Goal: Use online tool/utility: Utilize a website feature to perform a specific function

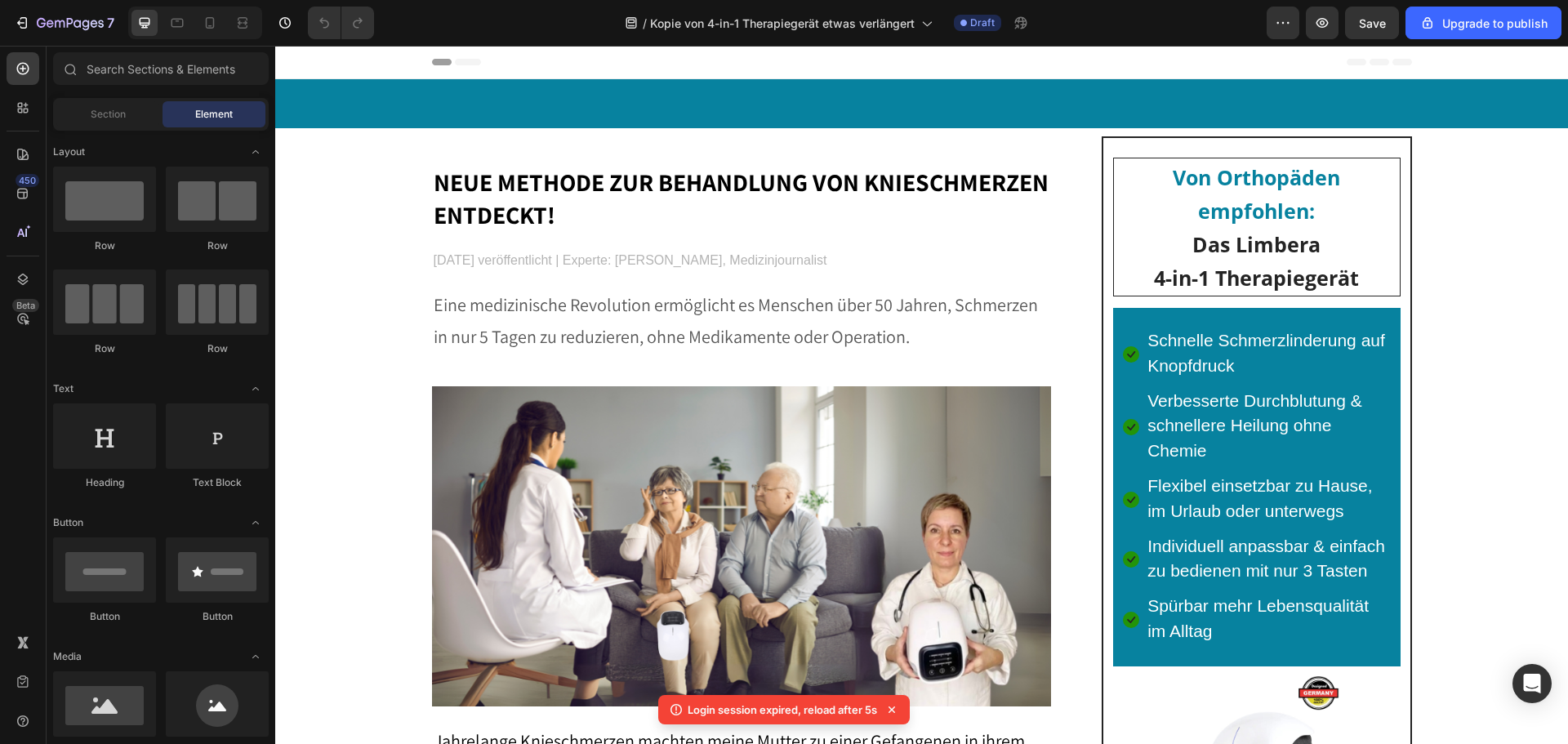
scroll to position [1536, 0]
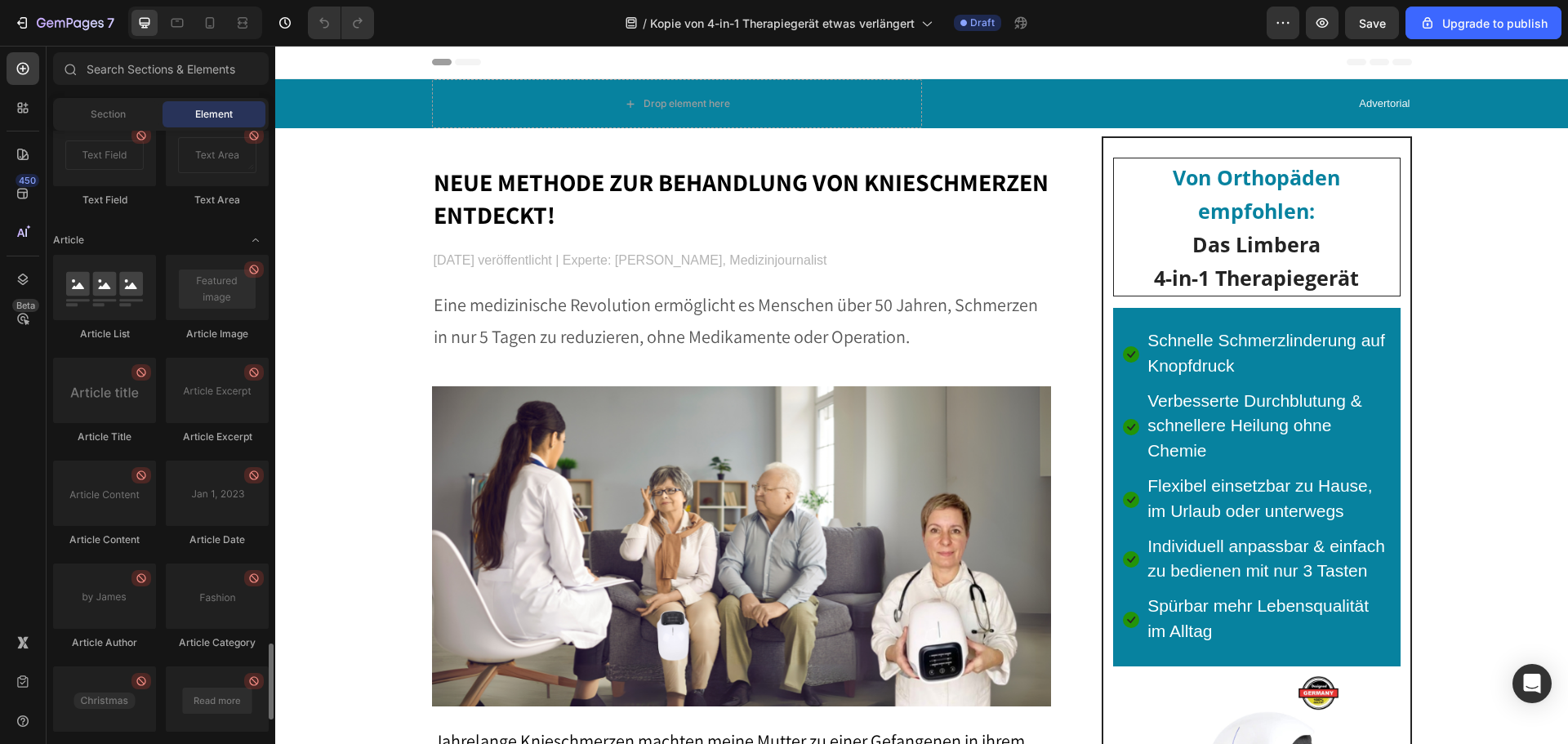
scroll to position [4229, 0]
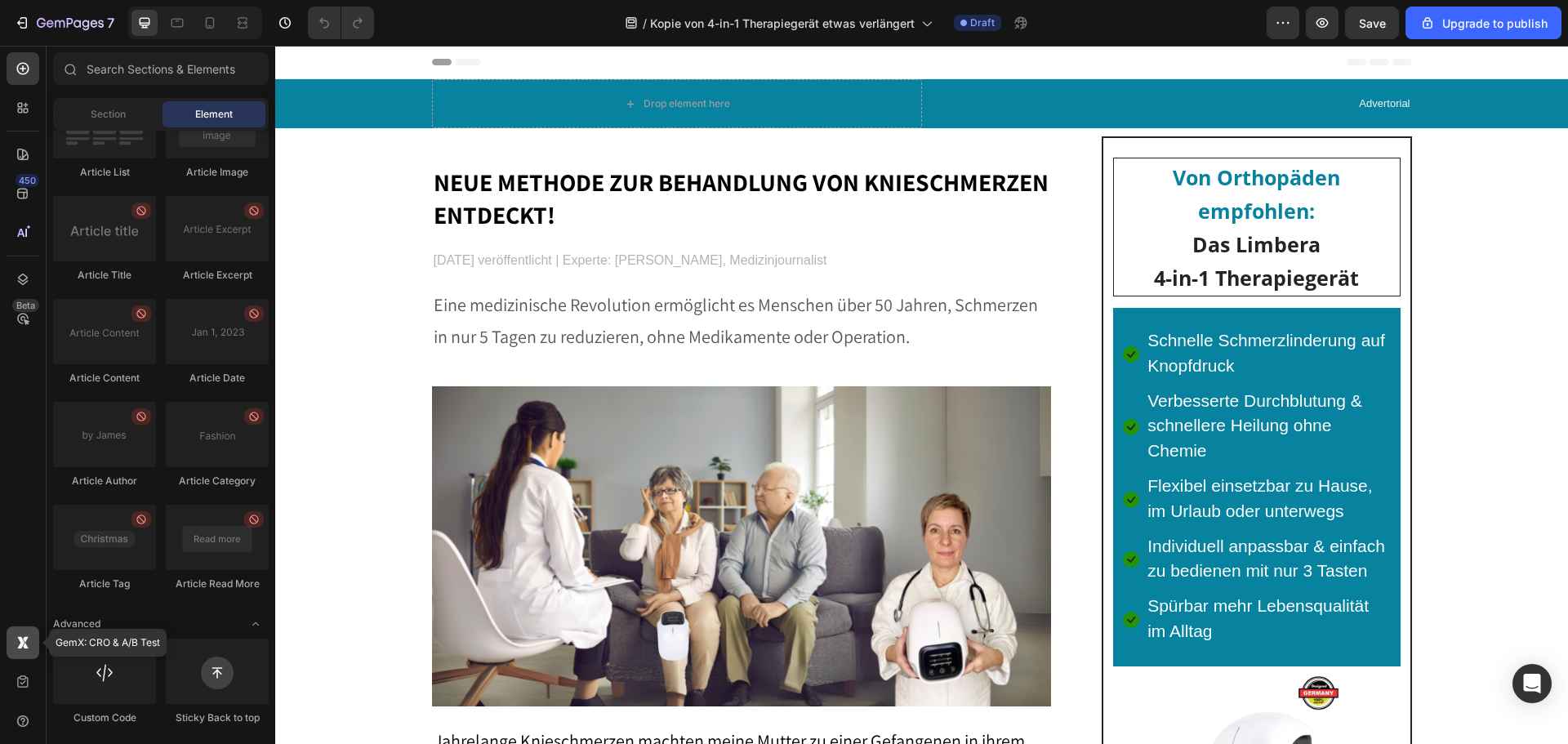
click at [25, 642] on icon at bounding box center [23, 642] width 17 height 17
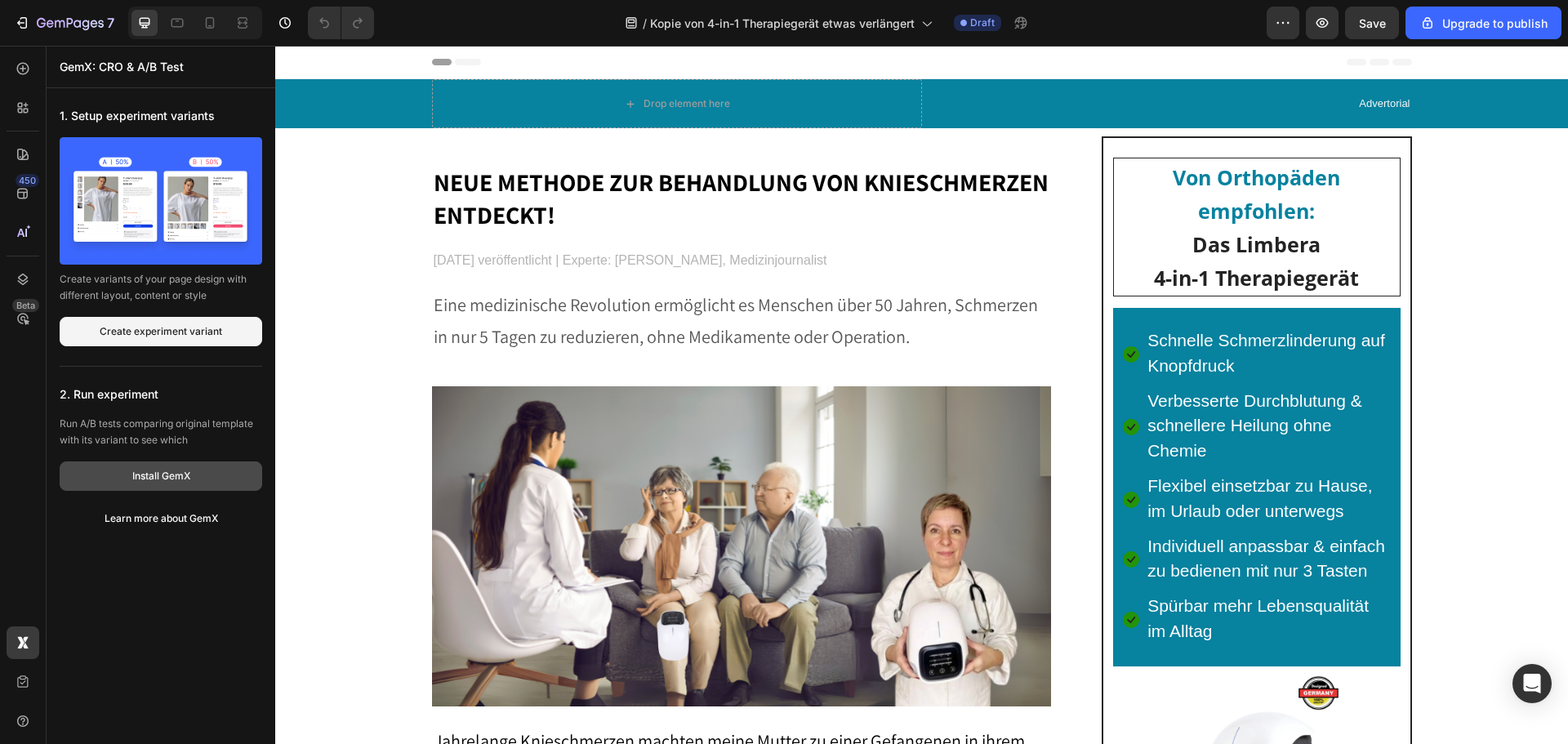
click at [139, 481] on div "Install GemX" at bounding box center [161, 475] width 58 height 15
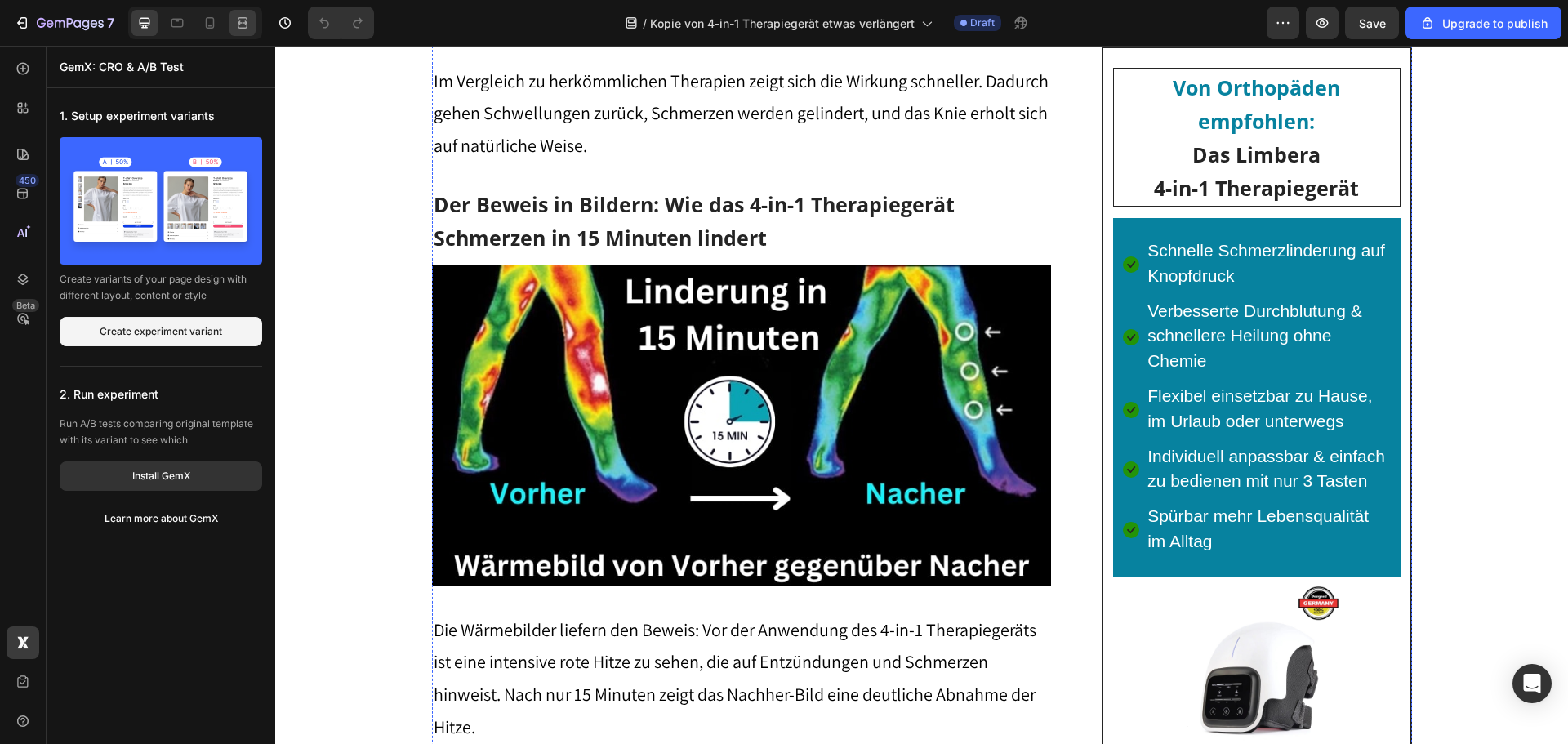
scroll to position [5558, 0]
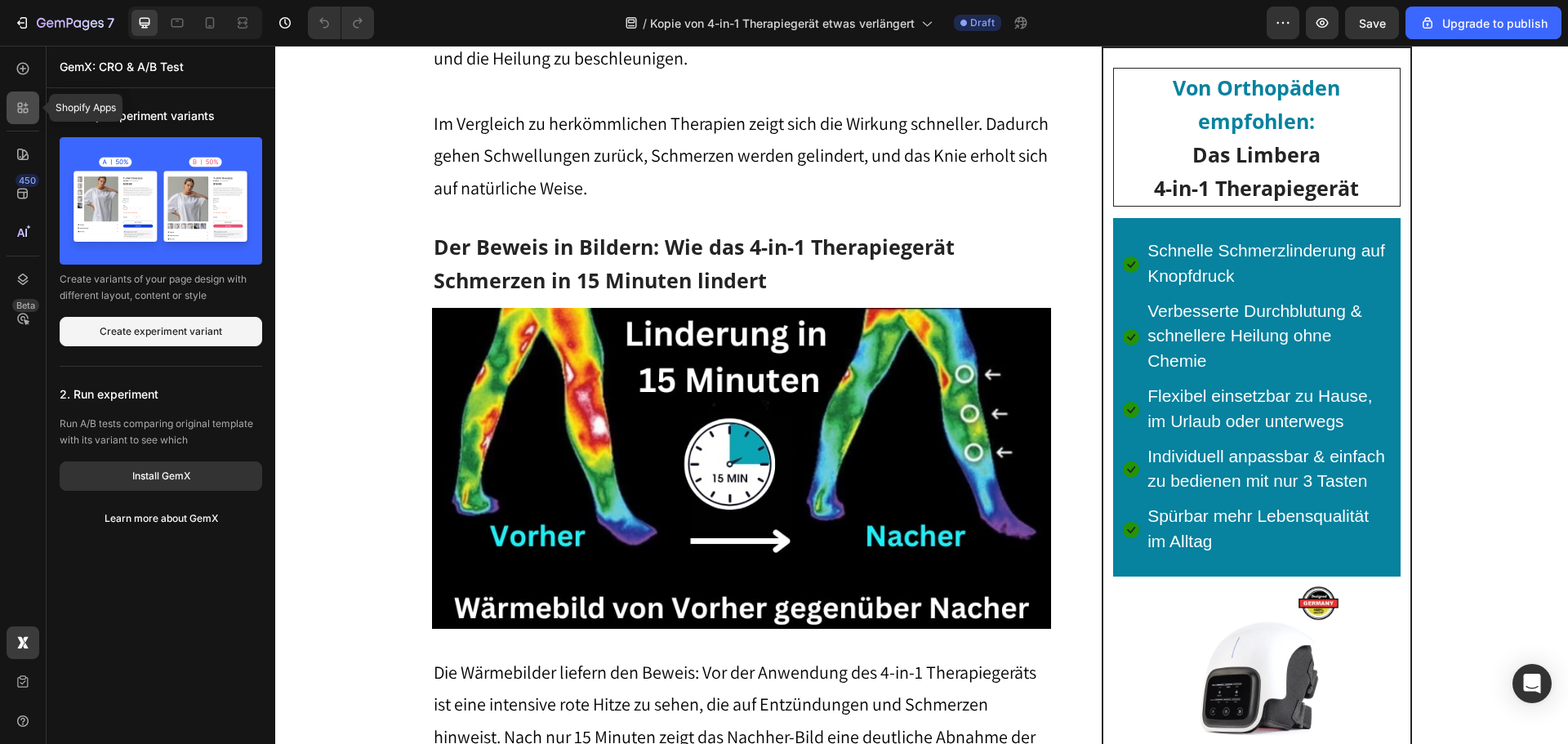
click at [25, 109] on icon at bounding box center [26, 111] width 5 height 5
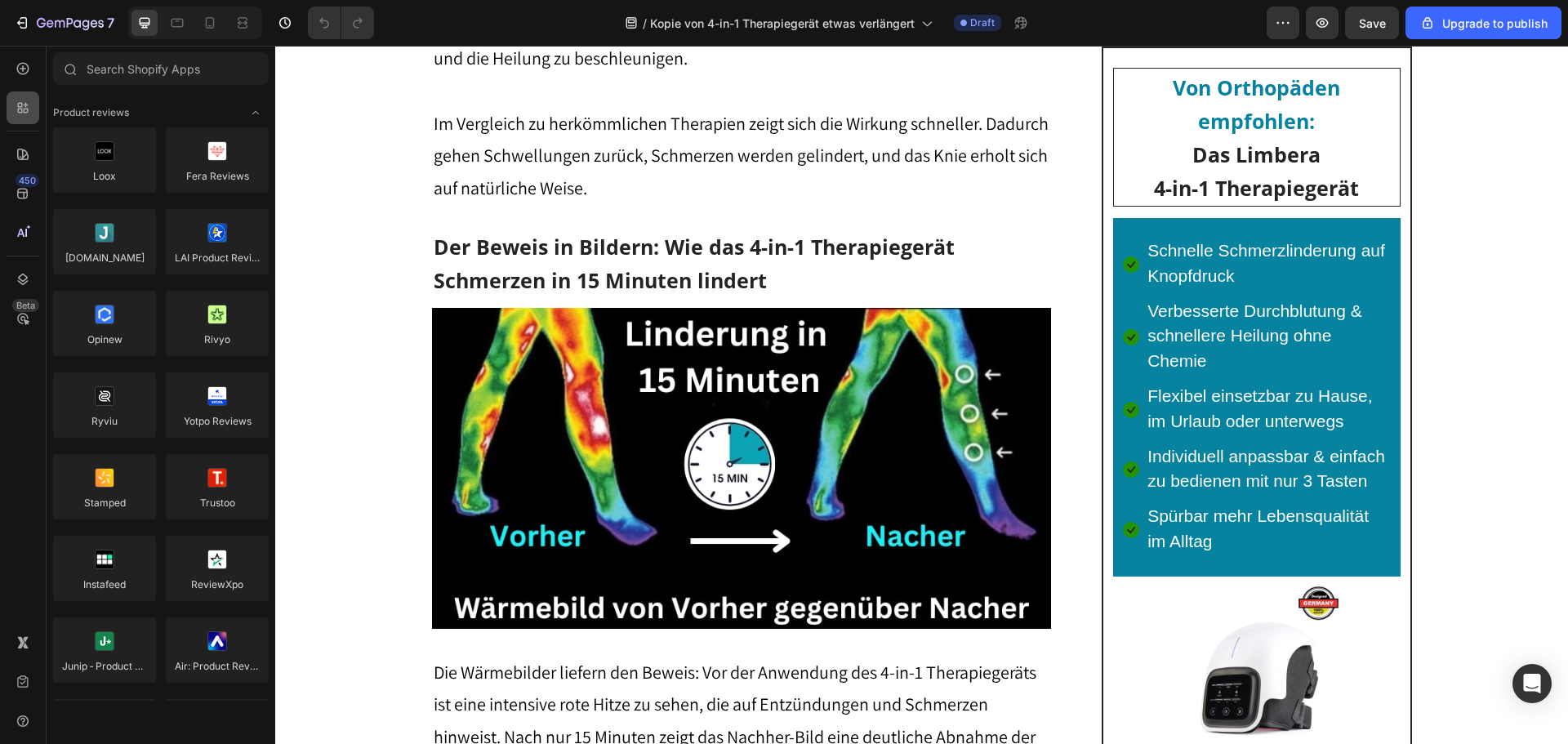
scroll to position [4229, 0]
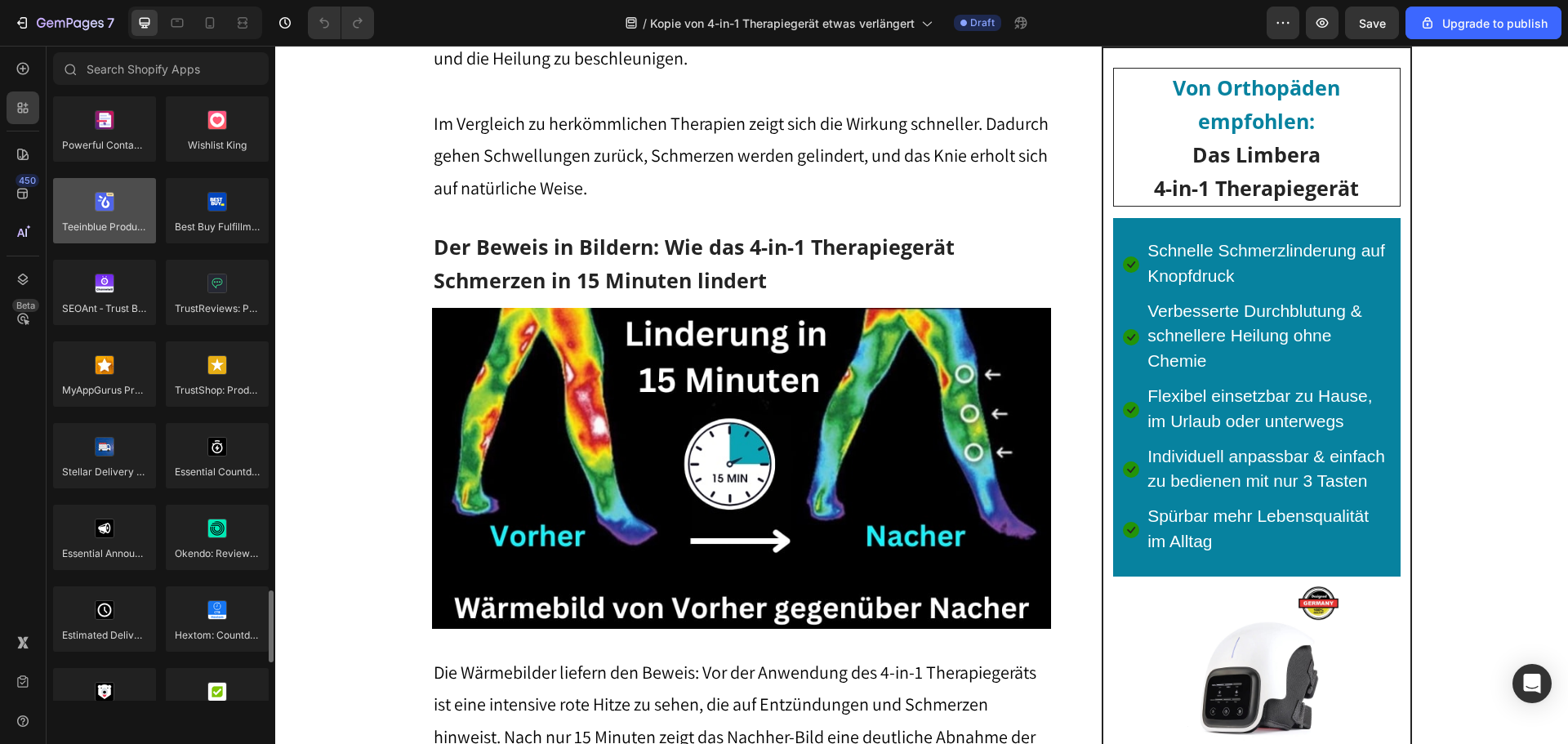
click at [102, 228] on div at bounding box center [105, 210] width 103 height 66
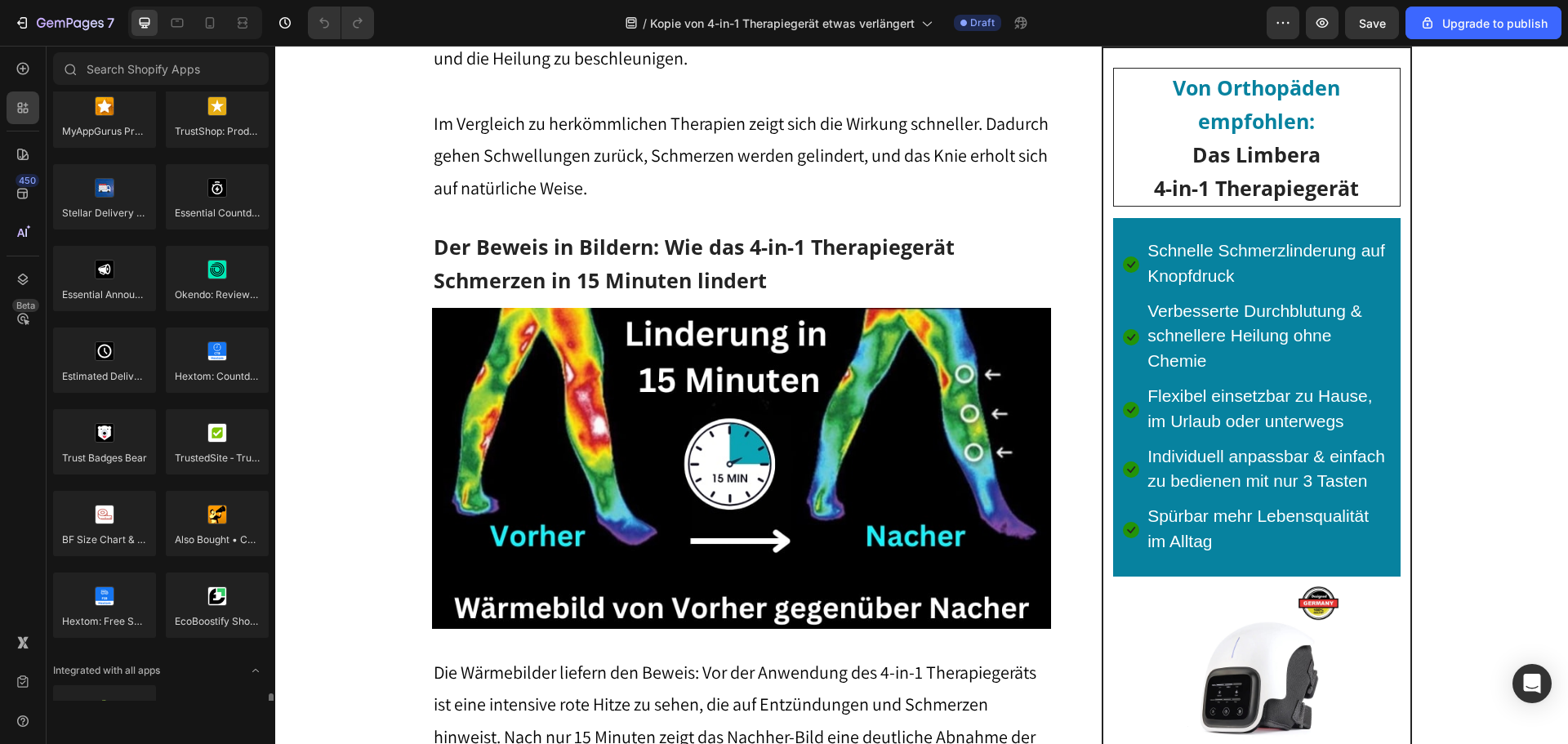
scroll to position [4552, 0]
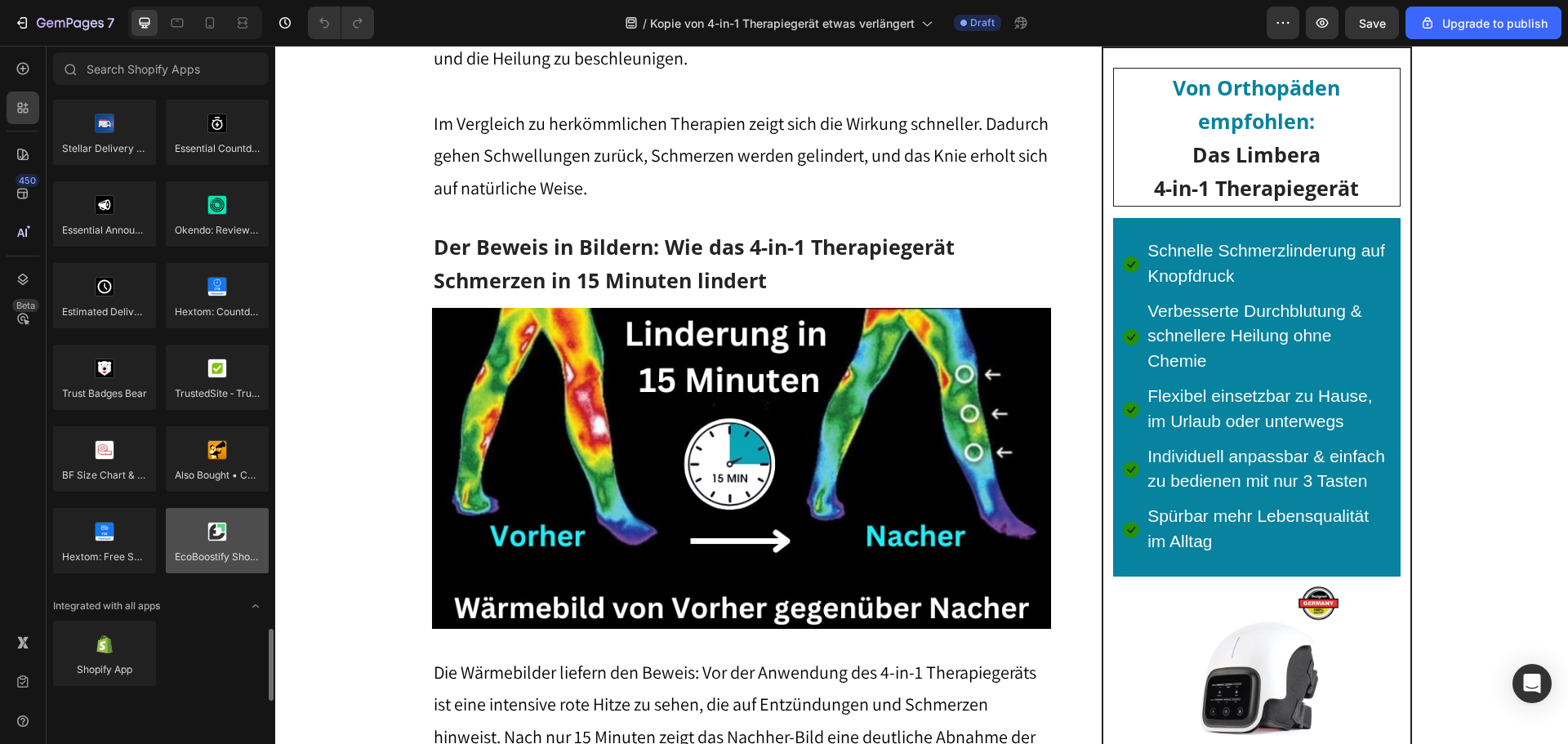
click at [213, 559] on div at bounding box center [217, 540] width 103 height 66
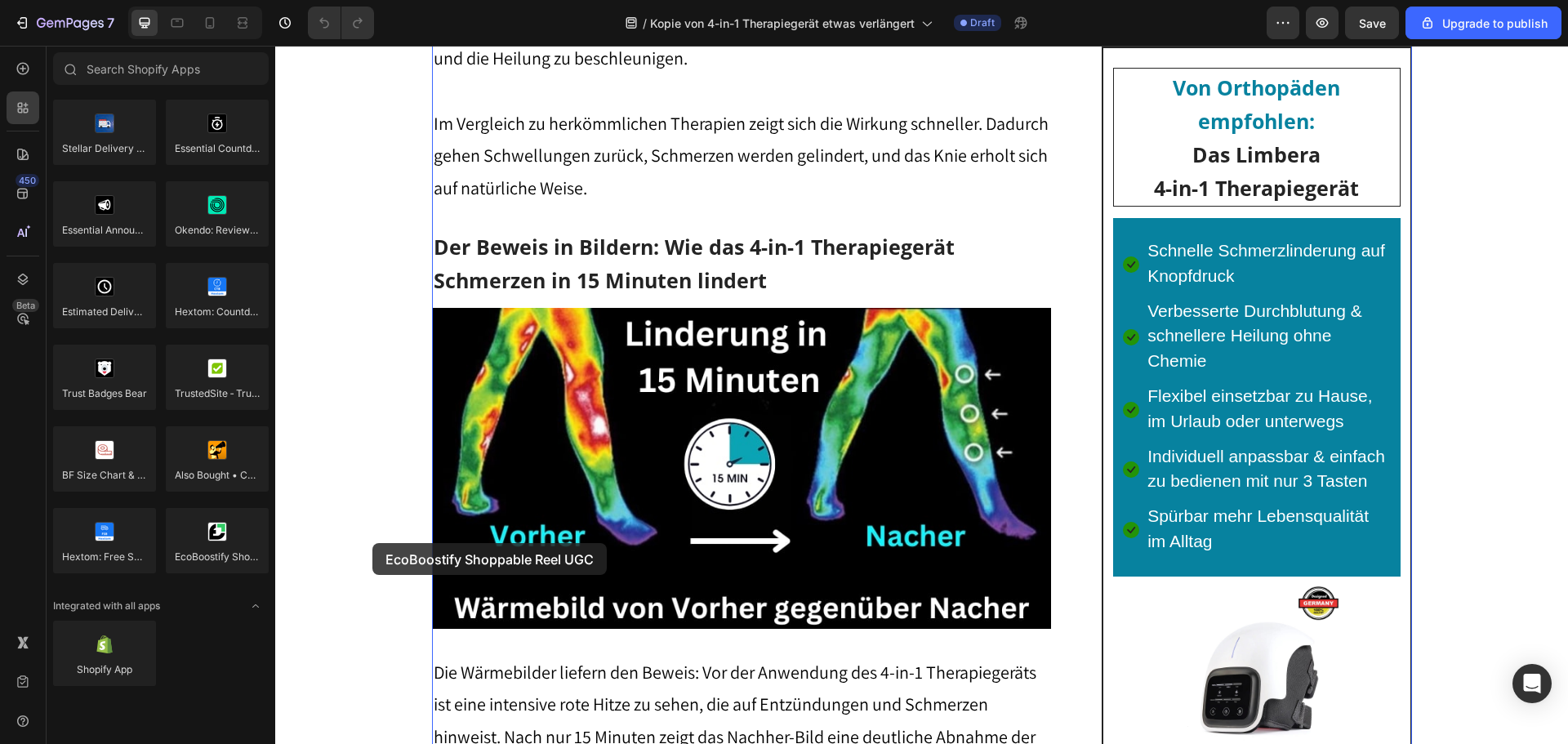
drag, startPoint x: 488, startPoint y: 605, endPoint x: 370, endPoint y: 553, distance: 128.9
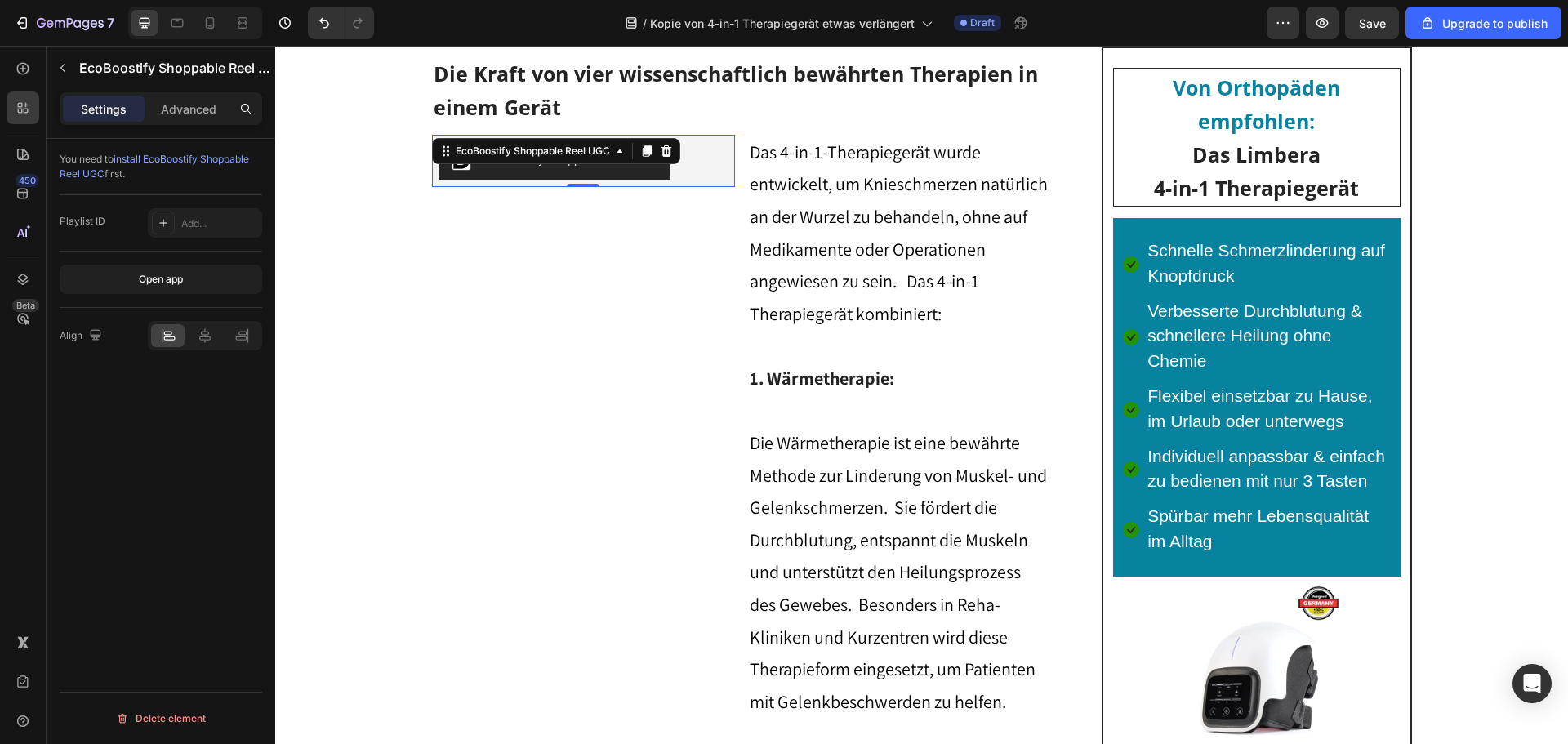
scroll to position [2785, 0]
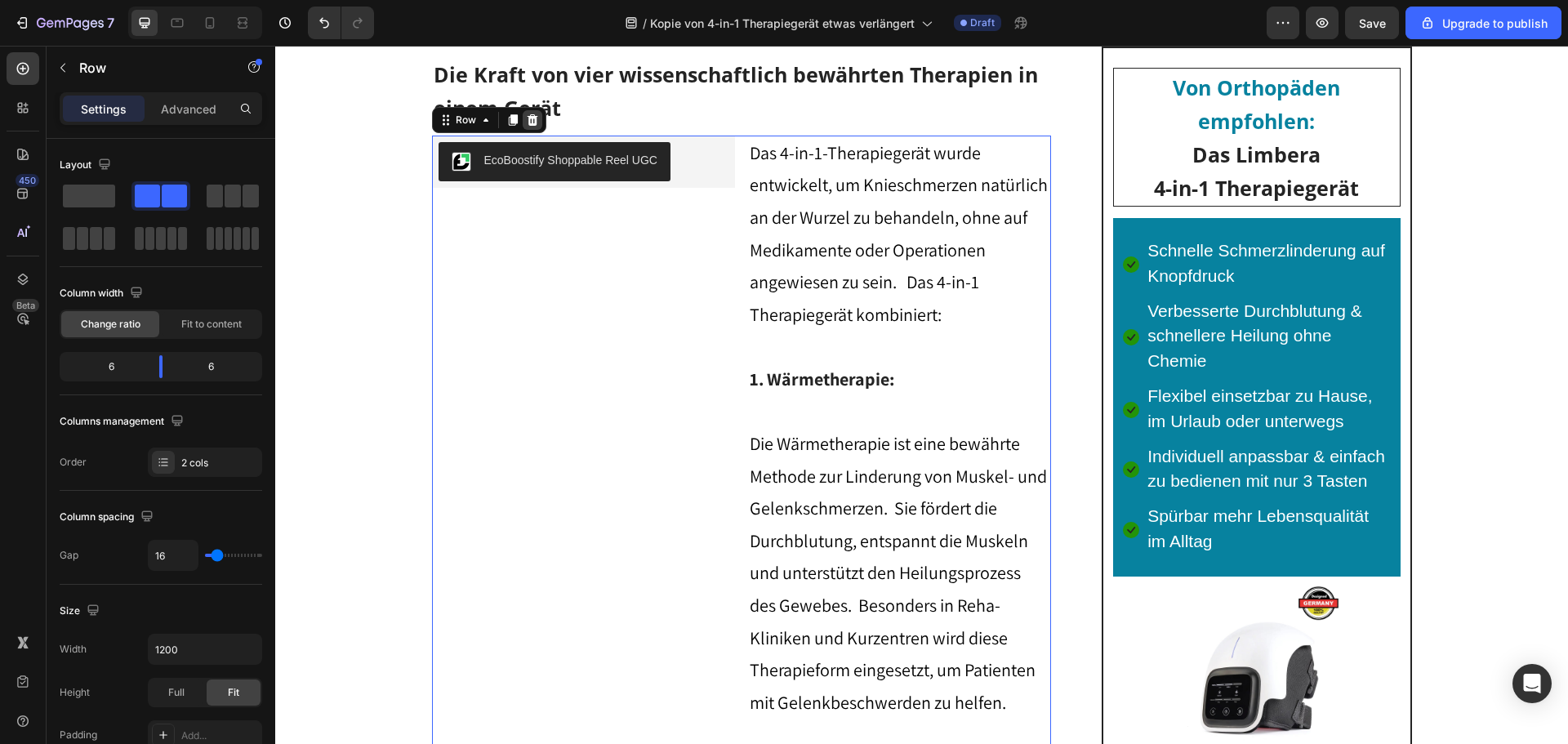
click at [527, 126] on icon at bounding box center [532, 120] width 11 height 11
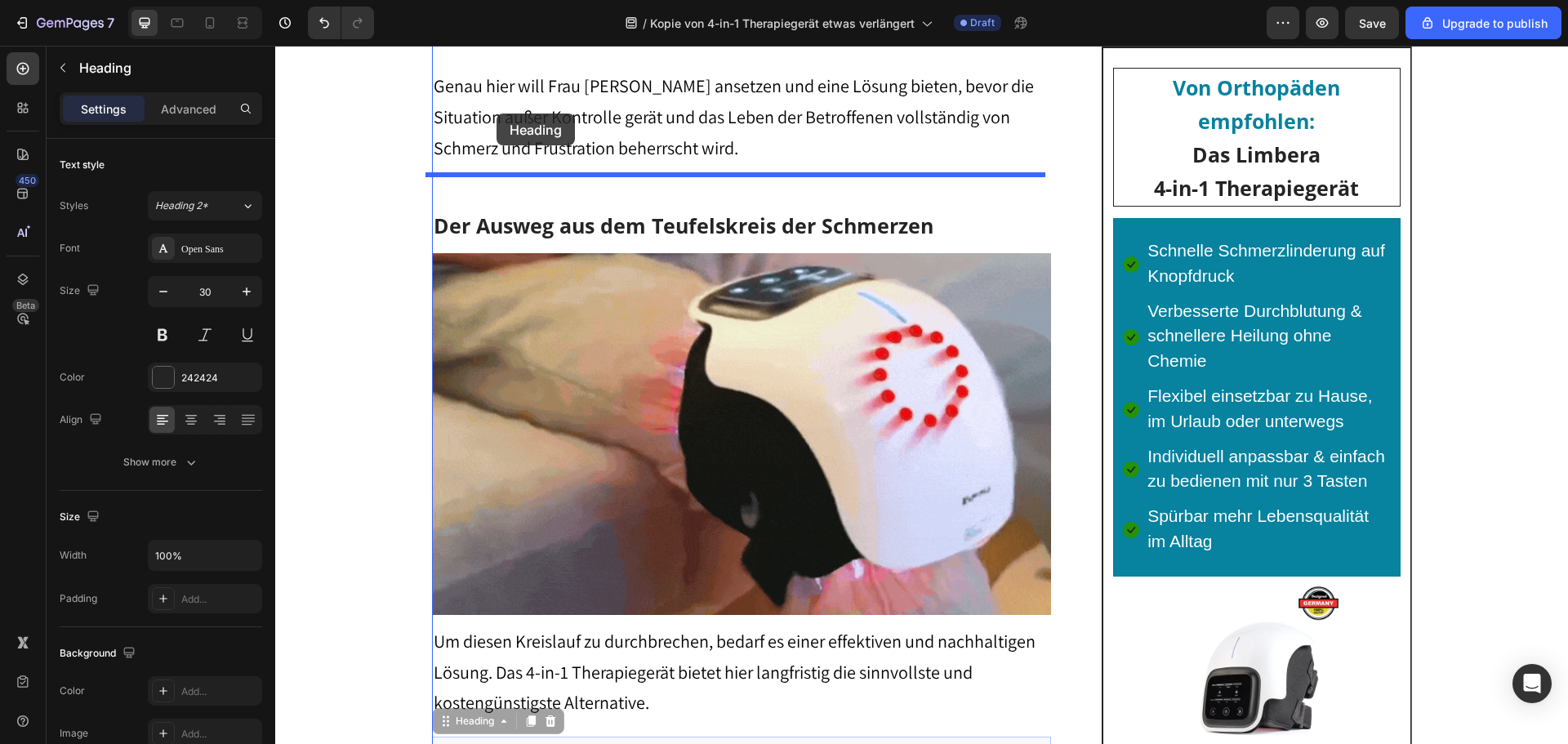
scroll to position [2428, 0]
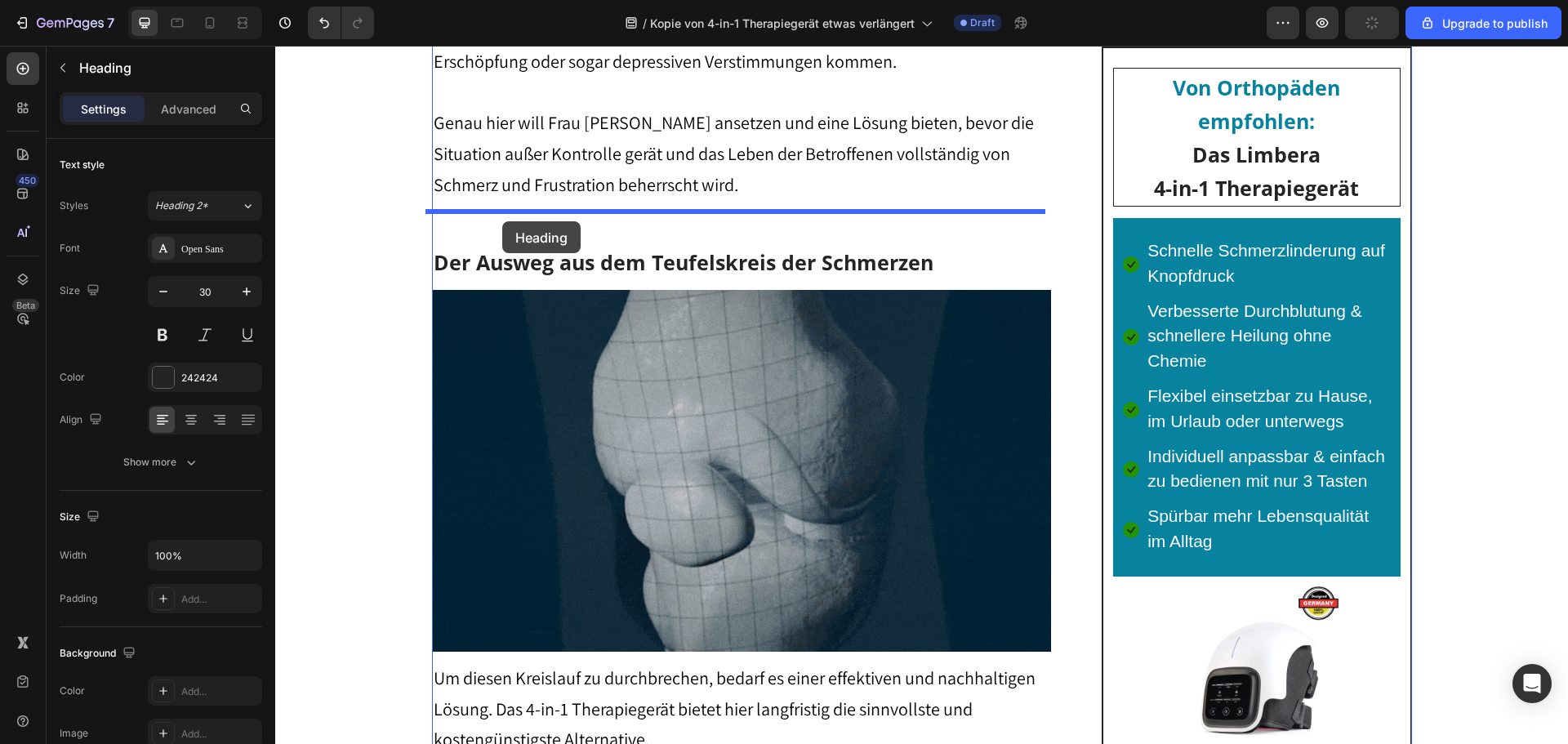
drag, startPoint x: 457, startPoint y: 437, endPoint x: 503, endPoint y: 221, distance: 220.8
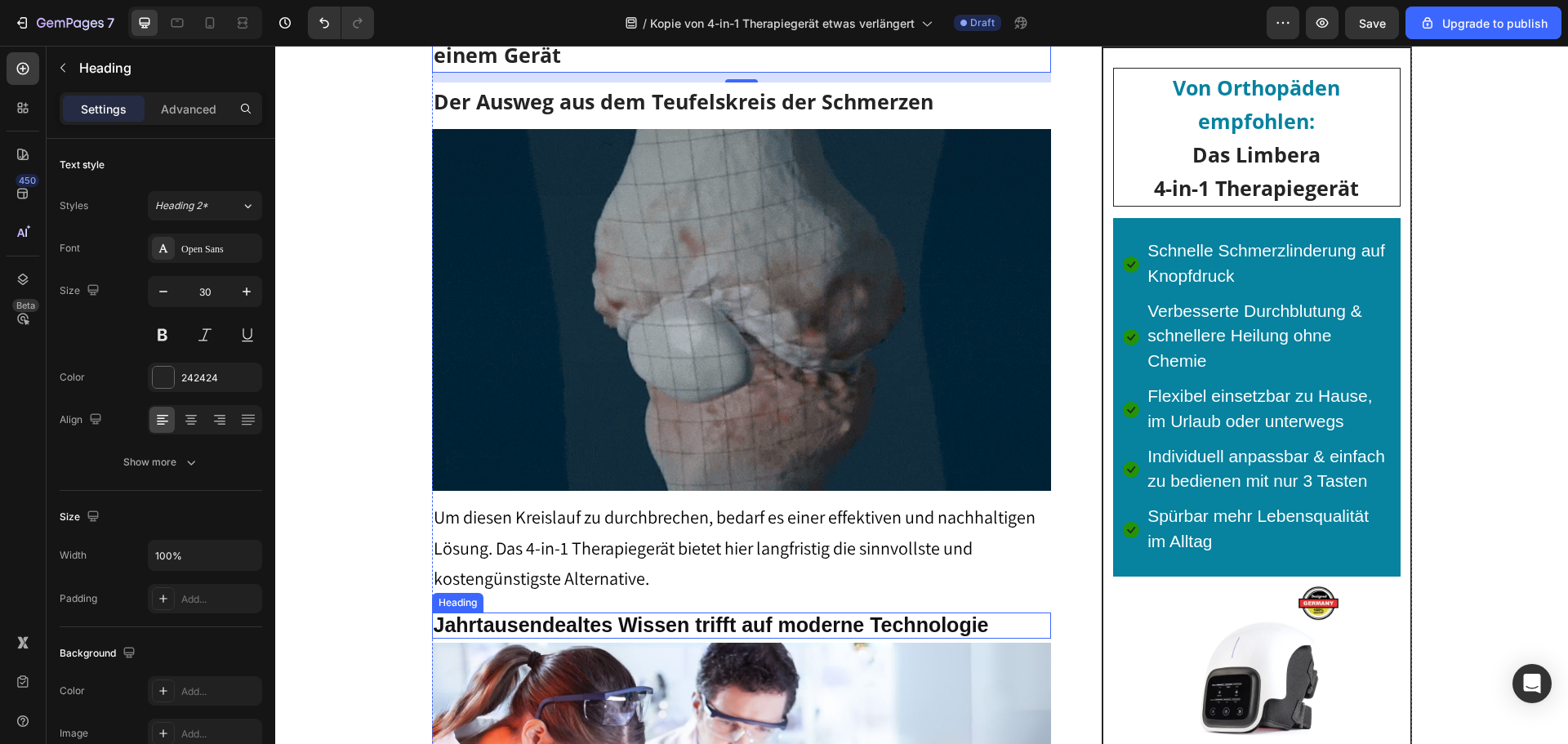
scroll to position [2545, 0]
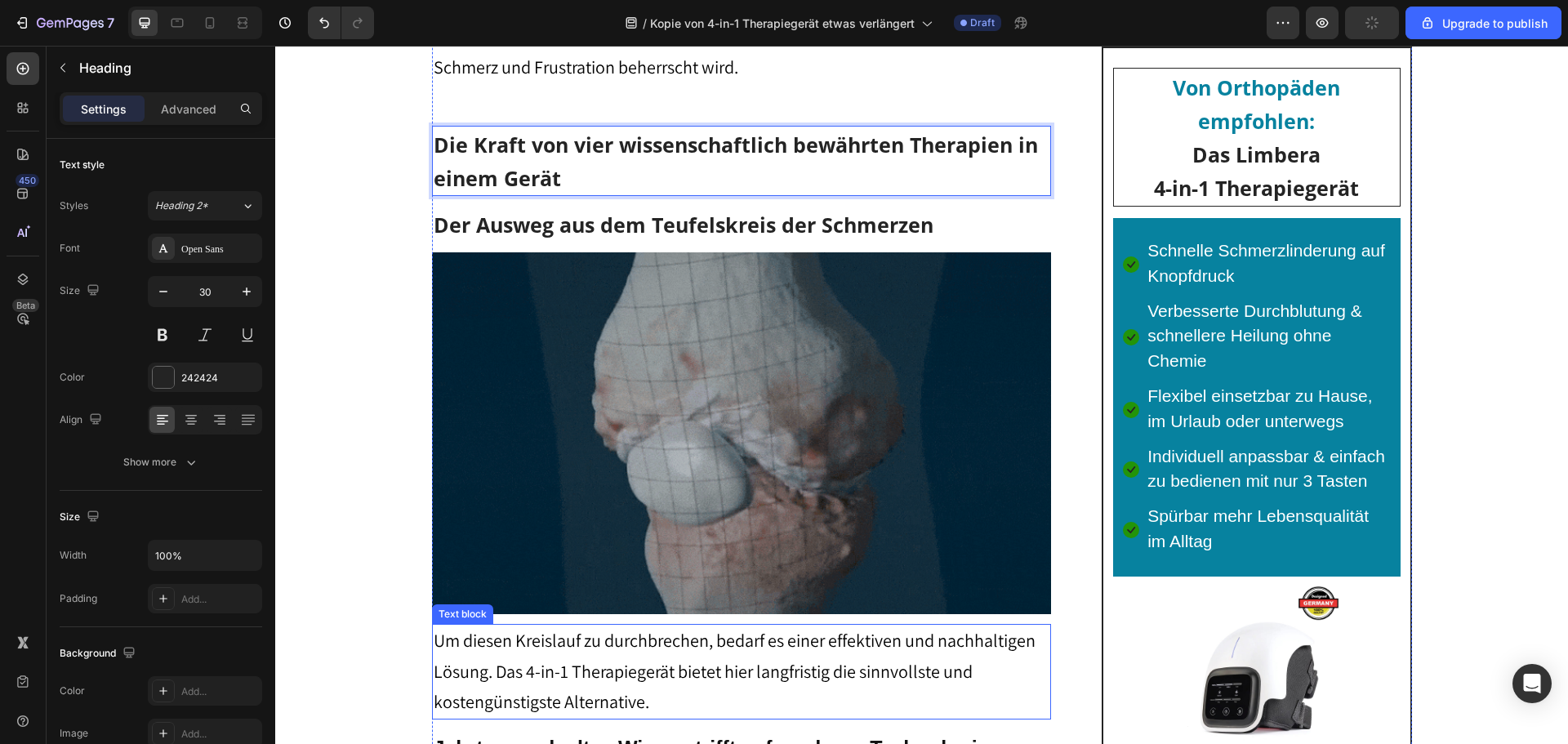
drag, startPoint x: 626, startPoint y: 118, endPoint x: 585, endPoint y: 655, distance: 538.6
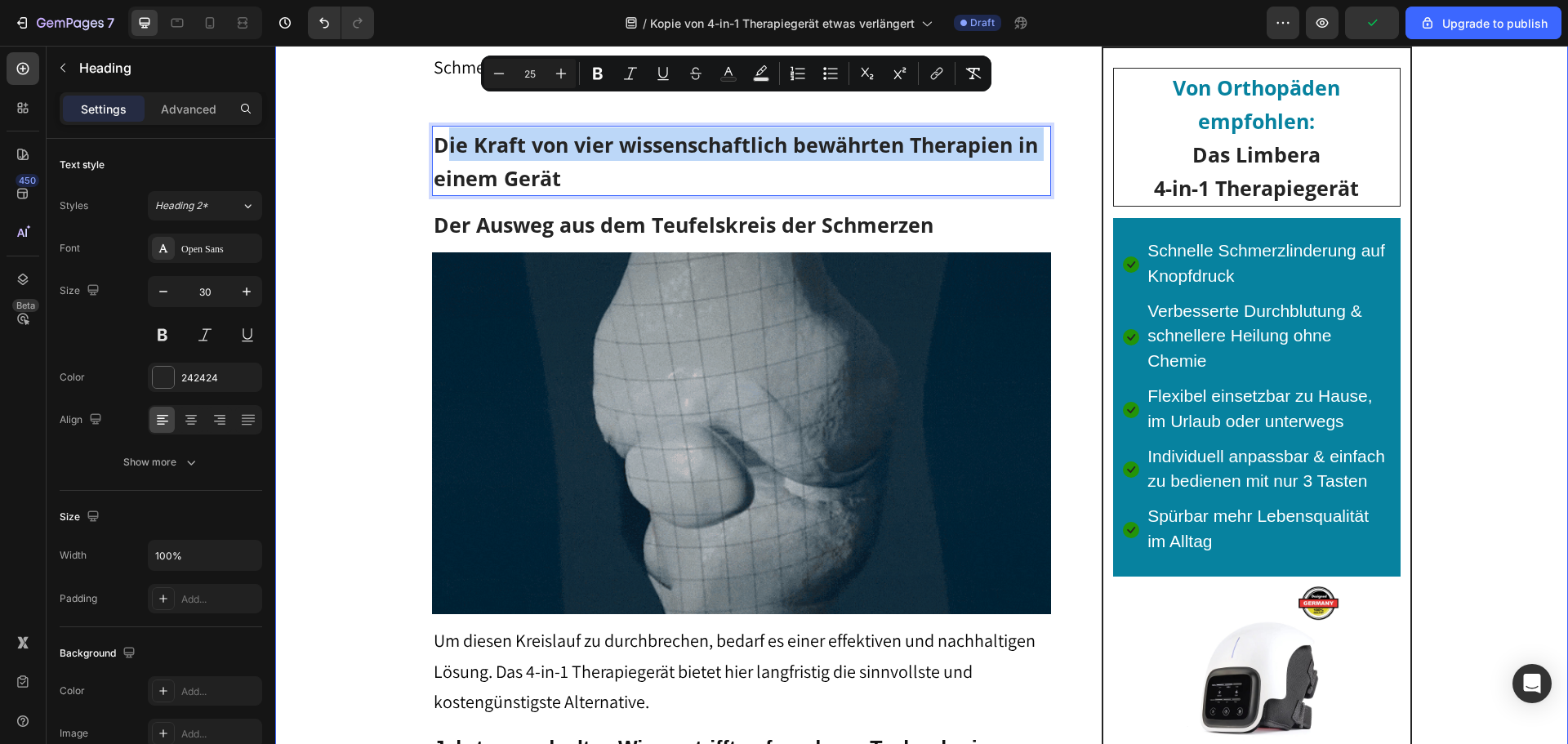
drag, startPoint x: 442, startPoint y: 122, endPoint x: 409, endPoint y: 415, distance: 294.9
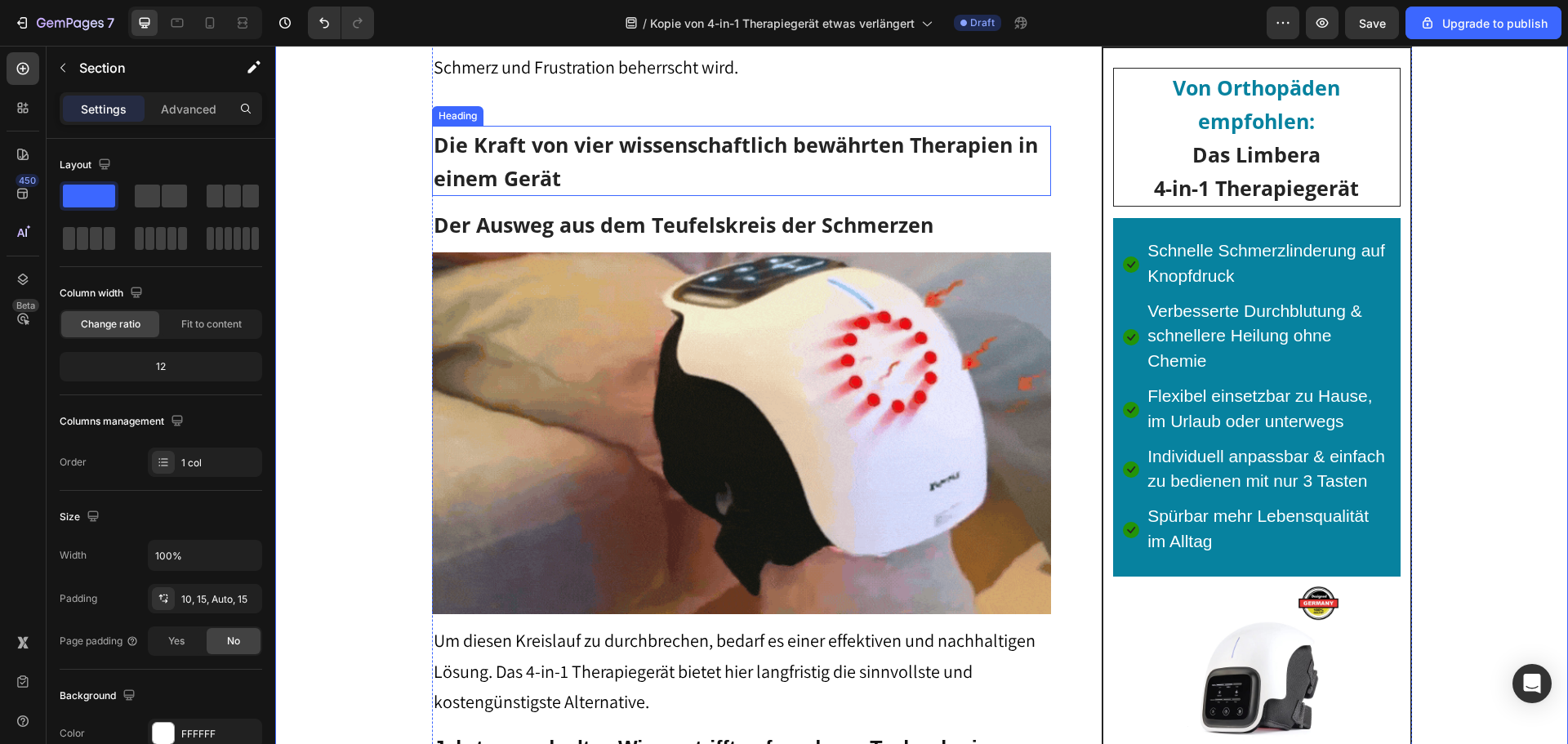
click at [442, 130] on span "Die Kraft von vier wissenschaftlich bewährten Therapien in einem Gerät" at bounding box center [735, 161] width 604 height 61
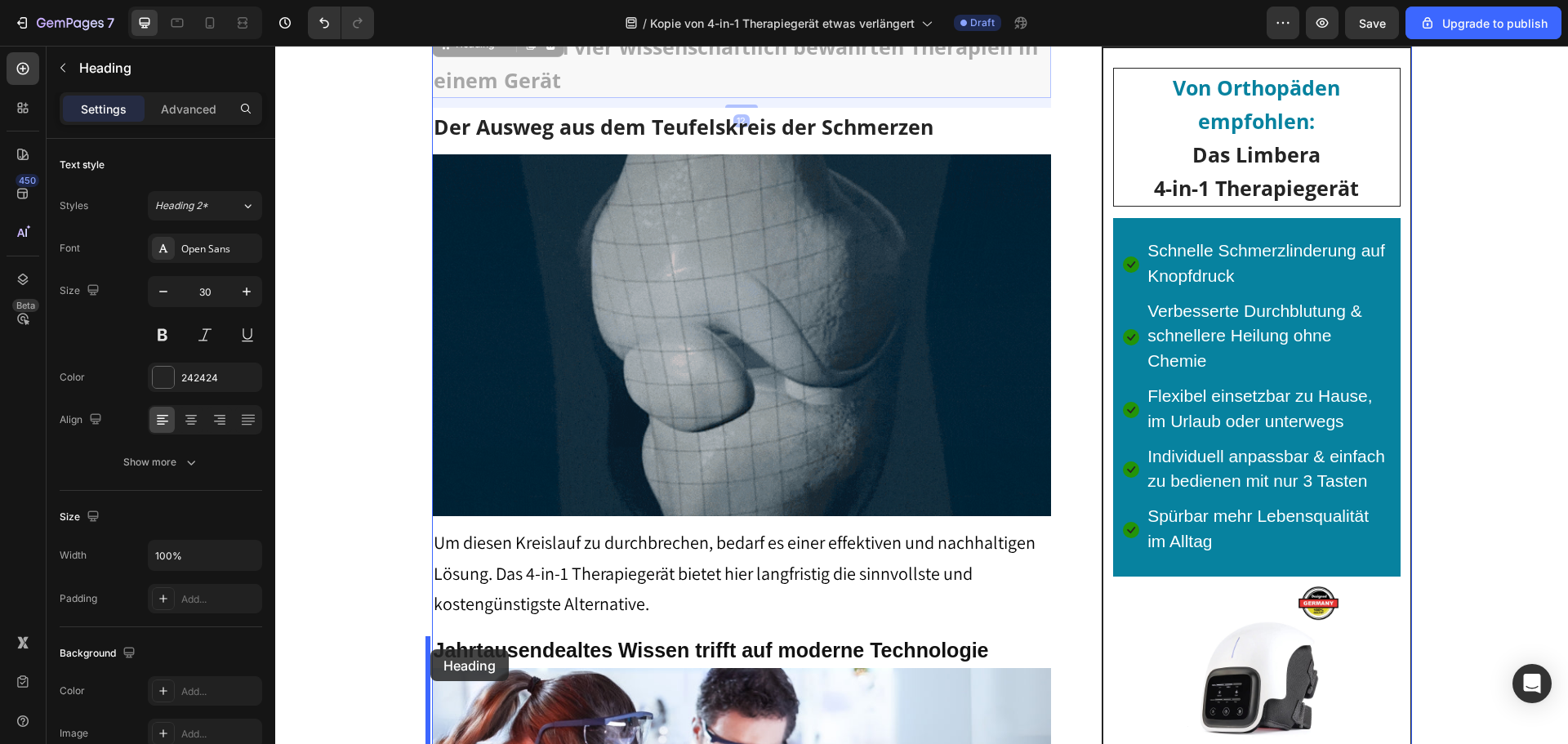
scroll to position [2664, 0]
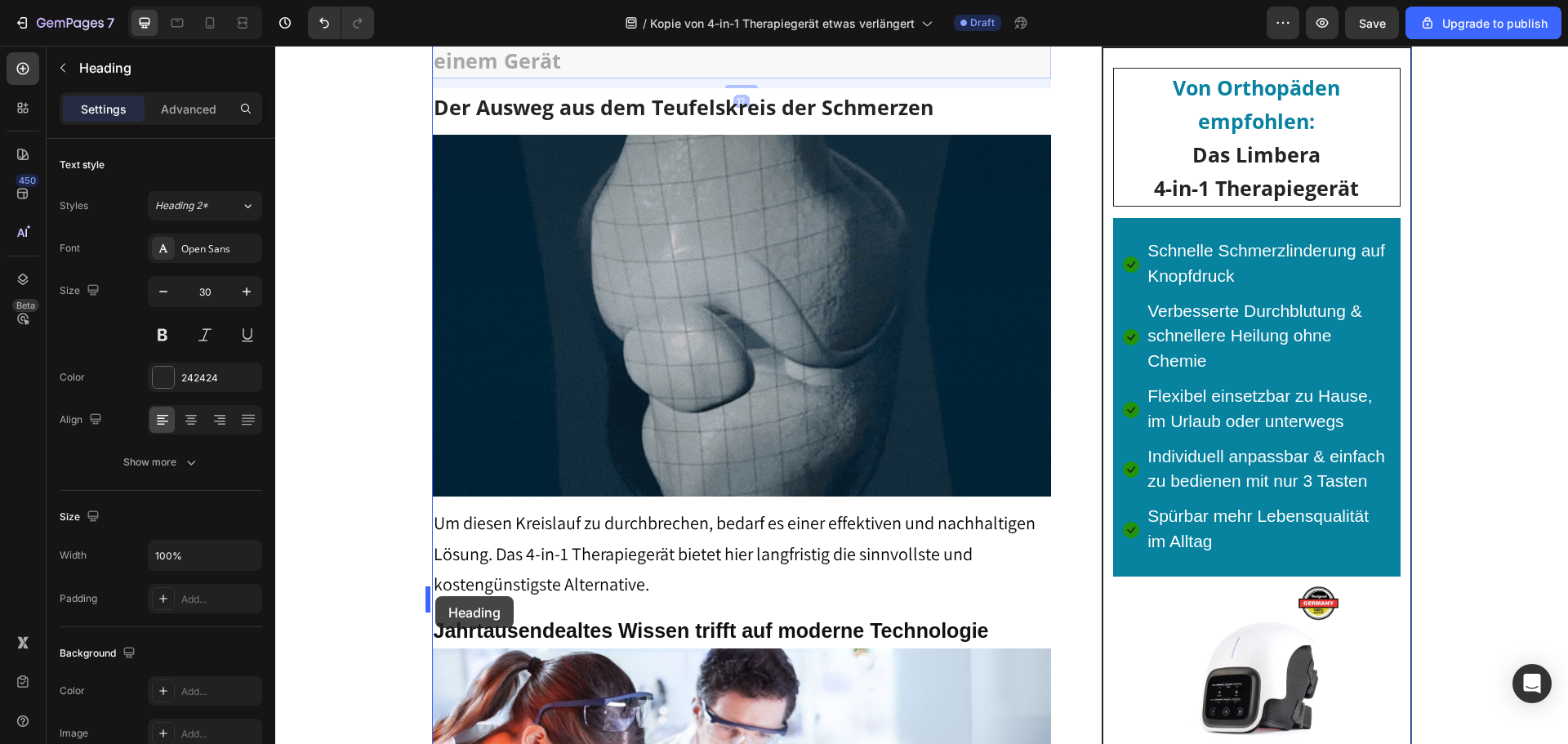
drag, startPoint x: 438, startPoint y: 108, endPoint x: 663, endPoint y: 579, distance: 522.0
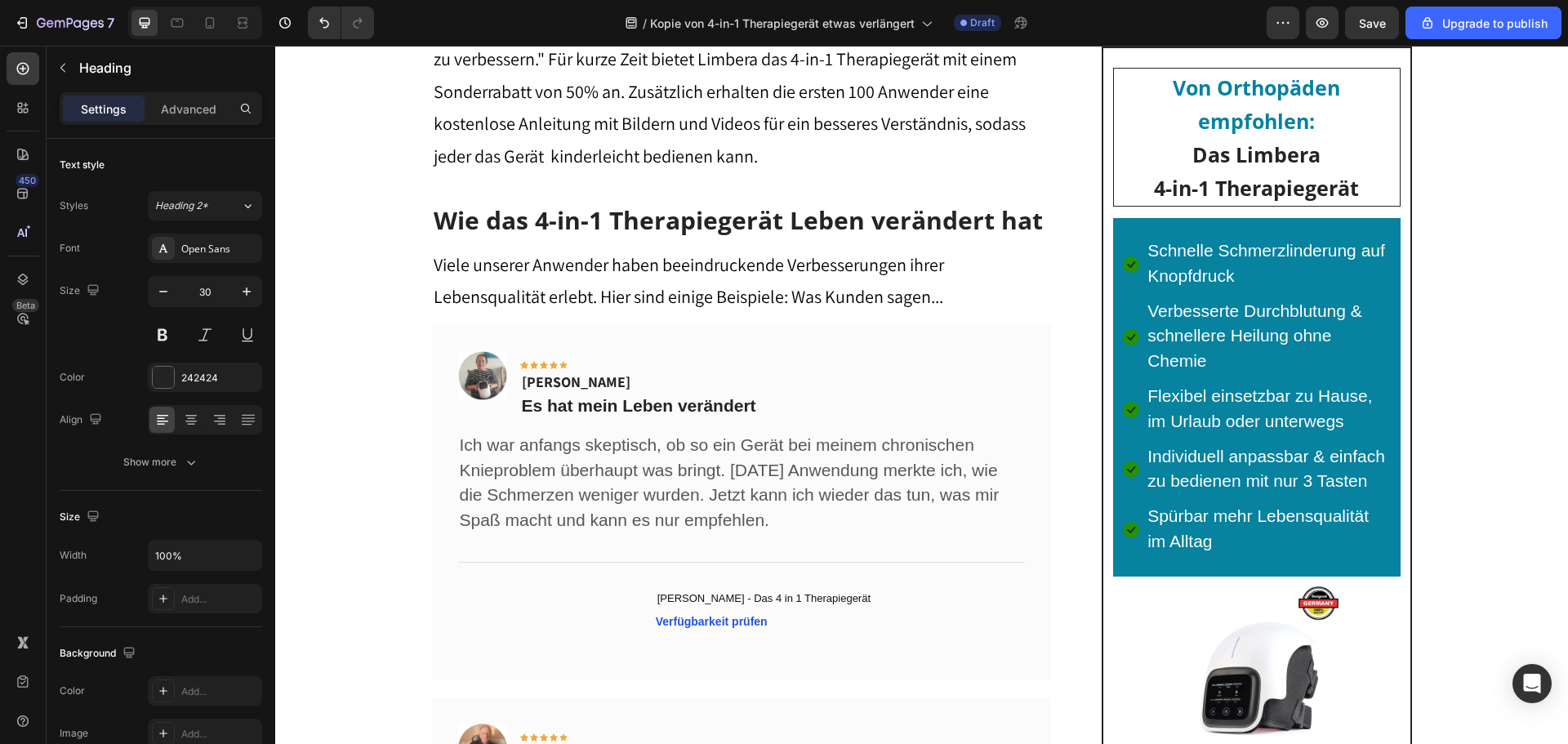
scroll to position [8019, 0]
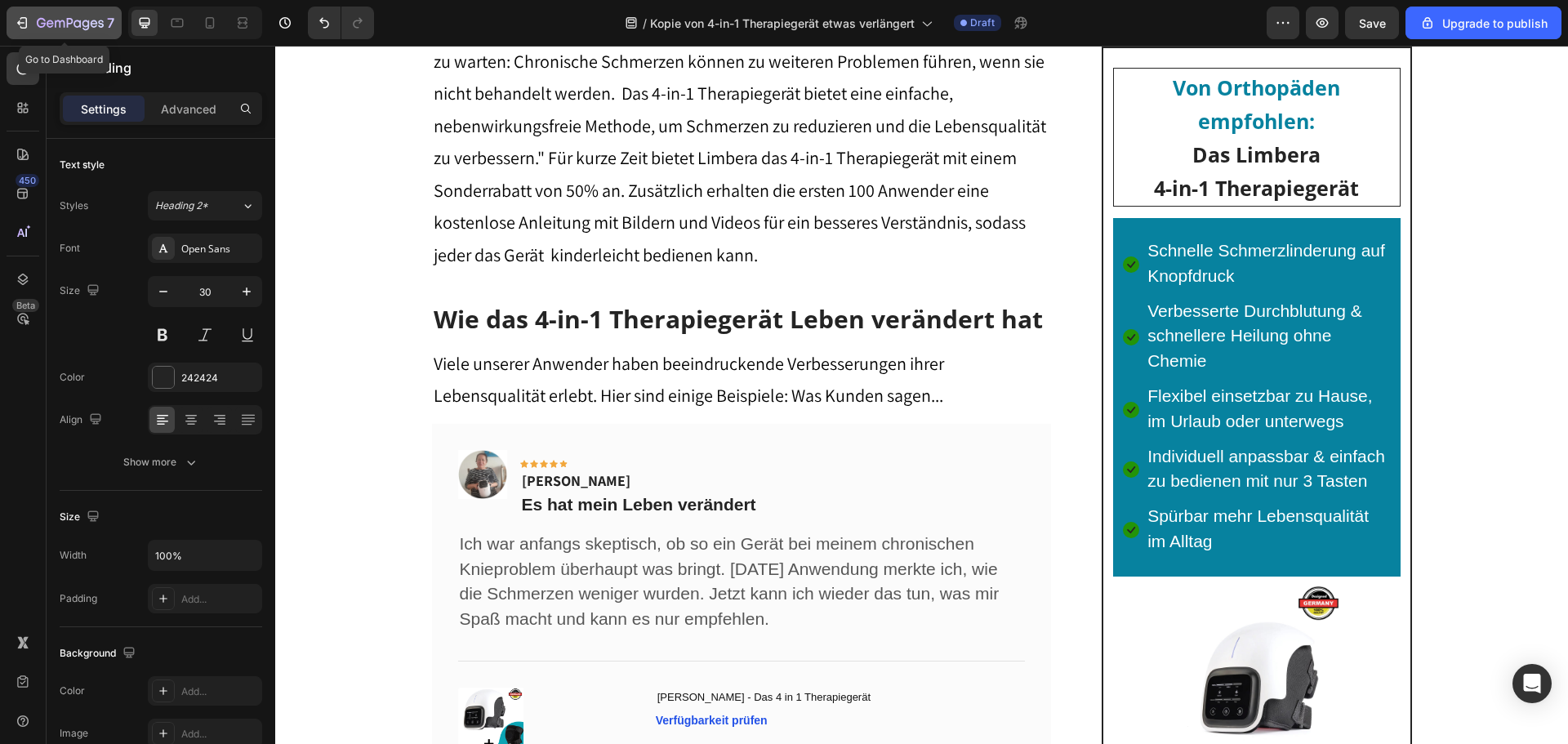
click at [21, 21] on icon "button" at bounding box center [22, 23] width 17 height 17
